Goal: Task Accomplishment & Management: Manage account settings

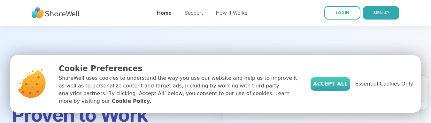
click at [348, 88] on span "Accept All" at bounding box center [330, 84] width 35 height 8
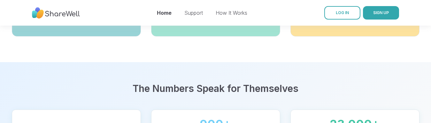
scroll to position [358, 0]
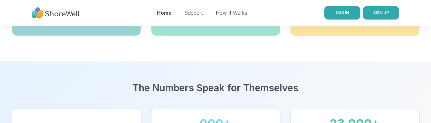
click at [347, 13] on span "LOG IN" at bounding box center [342, 12] width 13 height 5
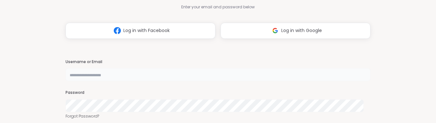
click at [84, 75] on input "text" at bounding box center [218, 74] width 305 height 13
type input "**********"
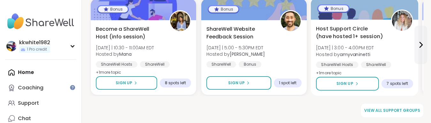
scroll to position [447, 0]
